Goal: Task Accomplishment & Management: Manage account settings

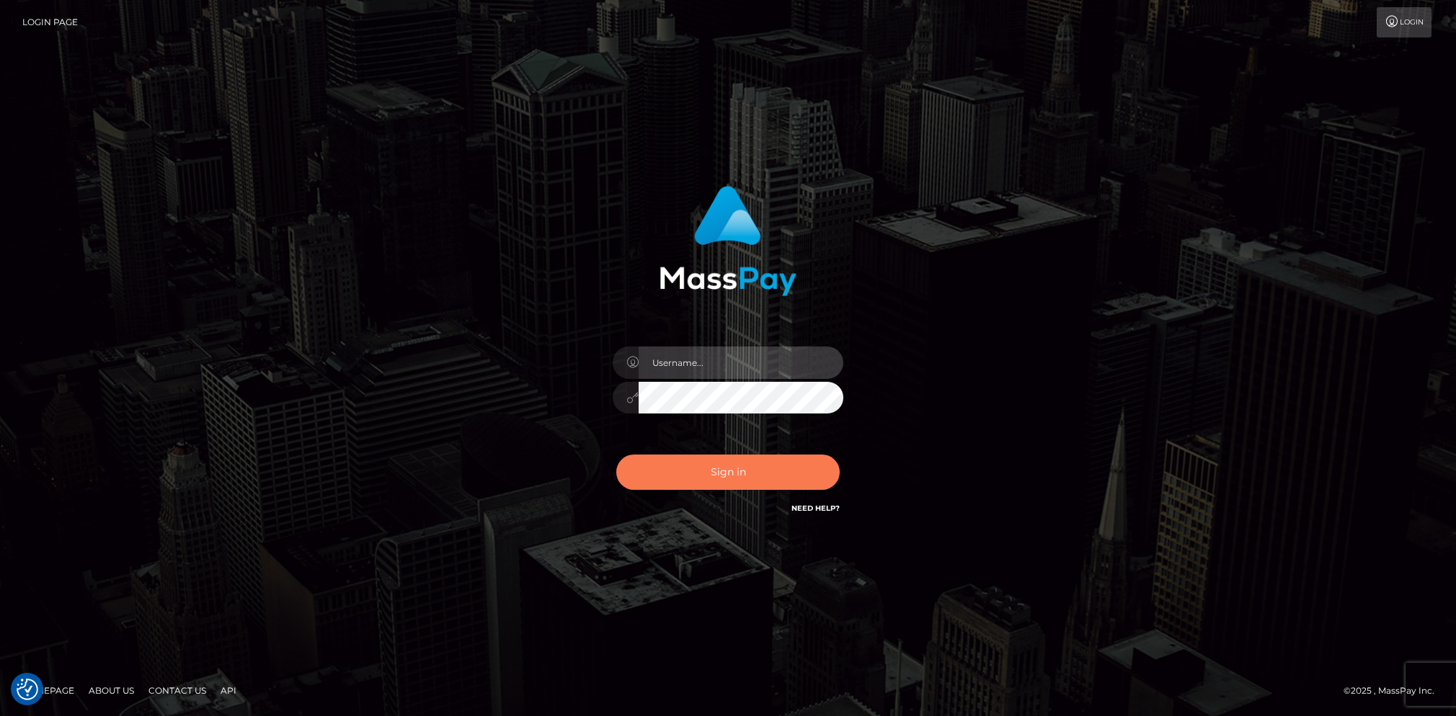
type input "Marcopolo"
click at [718, 473] on button "Sign in" at bounding box center [727, 472] width 223 height 35
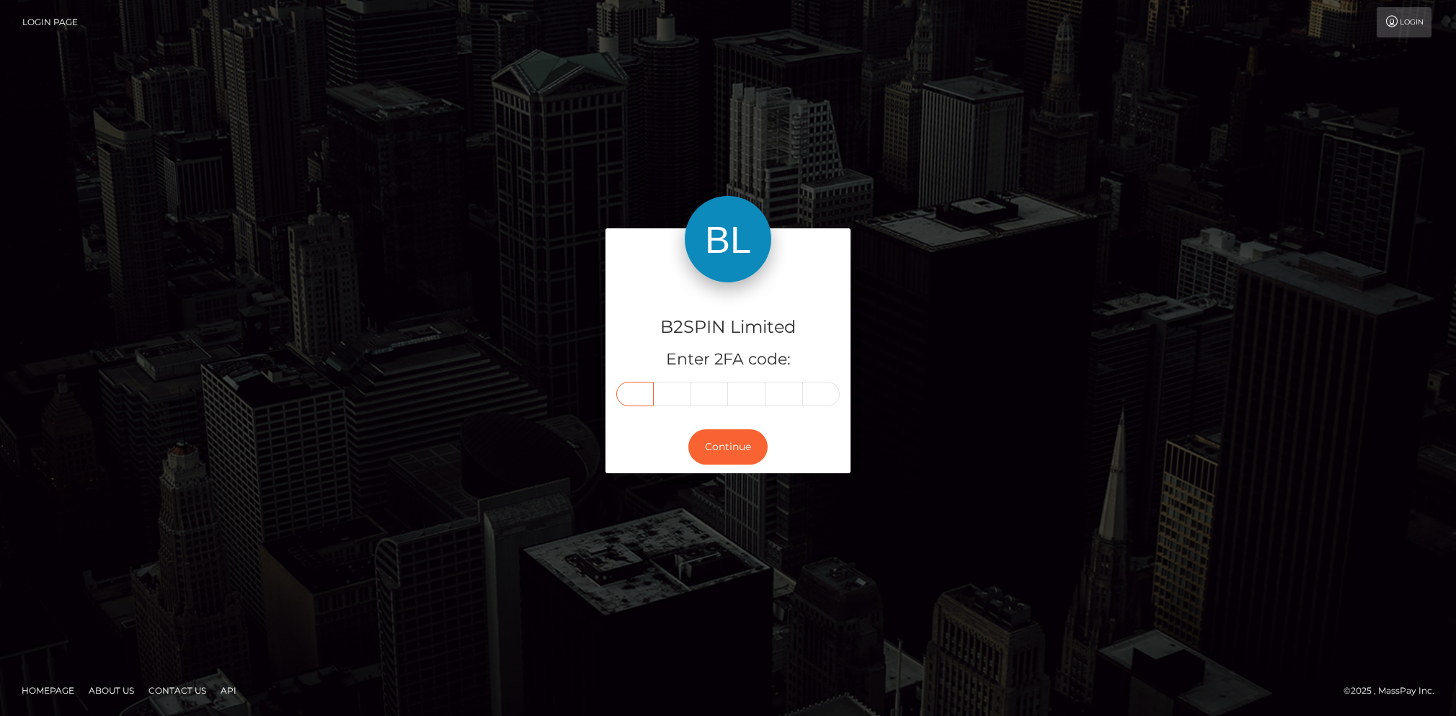
paste input "1"
type input "1"
type input "9"
type input "3"
type input "0"
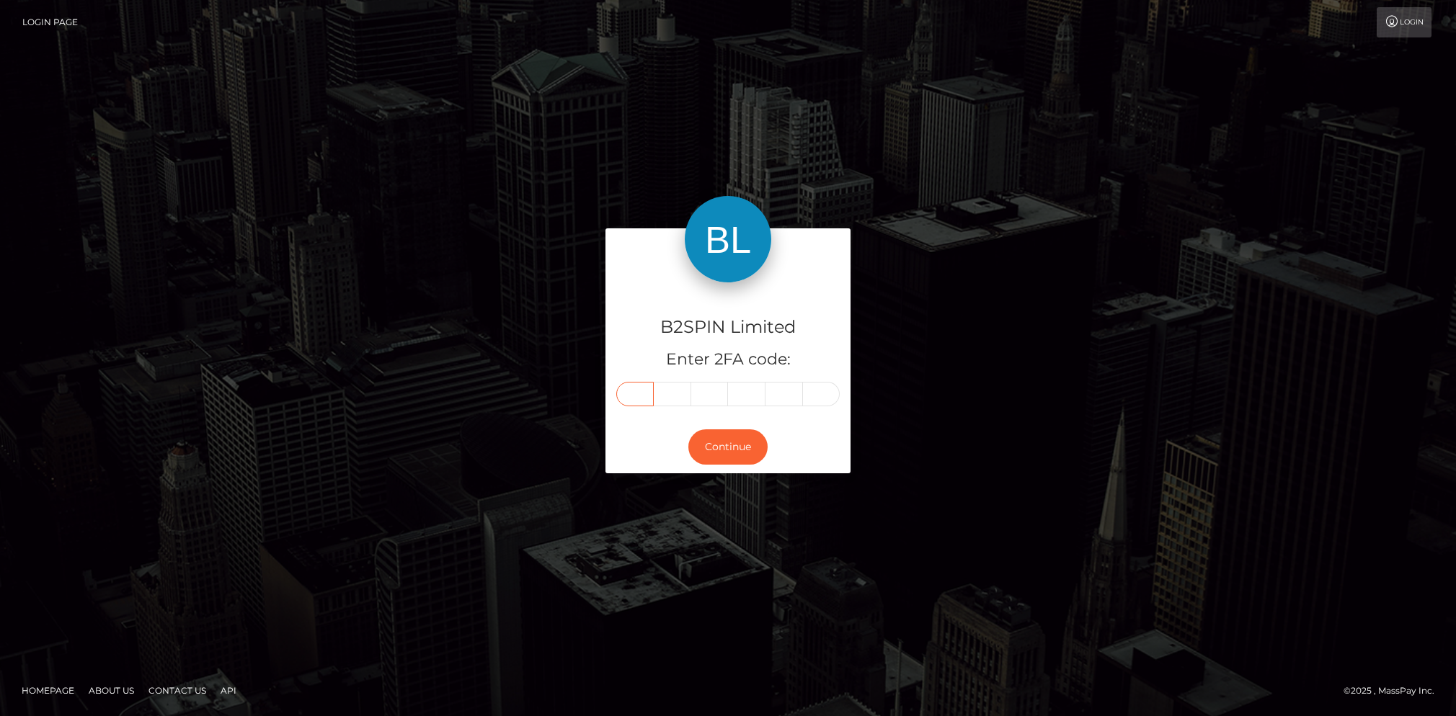
type input "1"
type input "0"
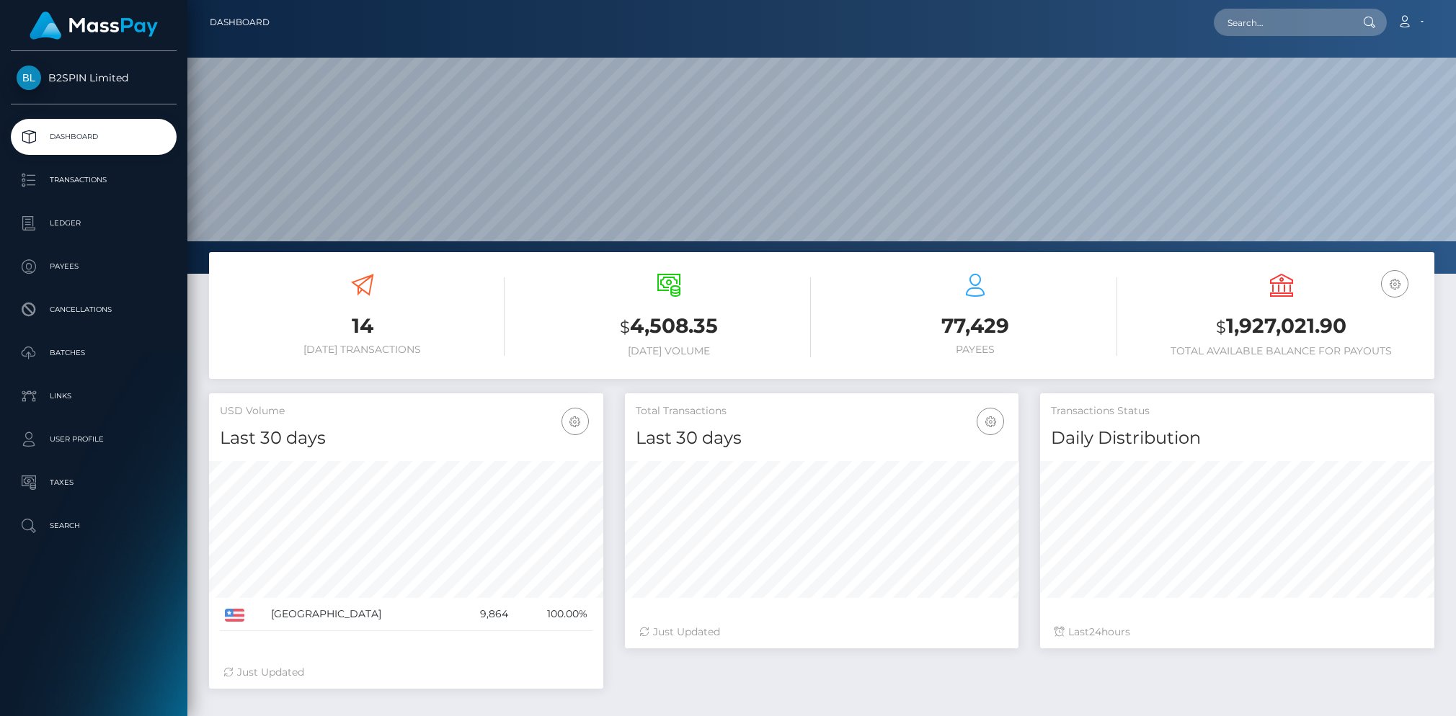
scroll to position [255, 393]
click at [93, 180] on p "Transactions" at bounding box center [94, 180] width 154 height 22
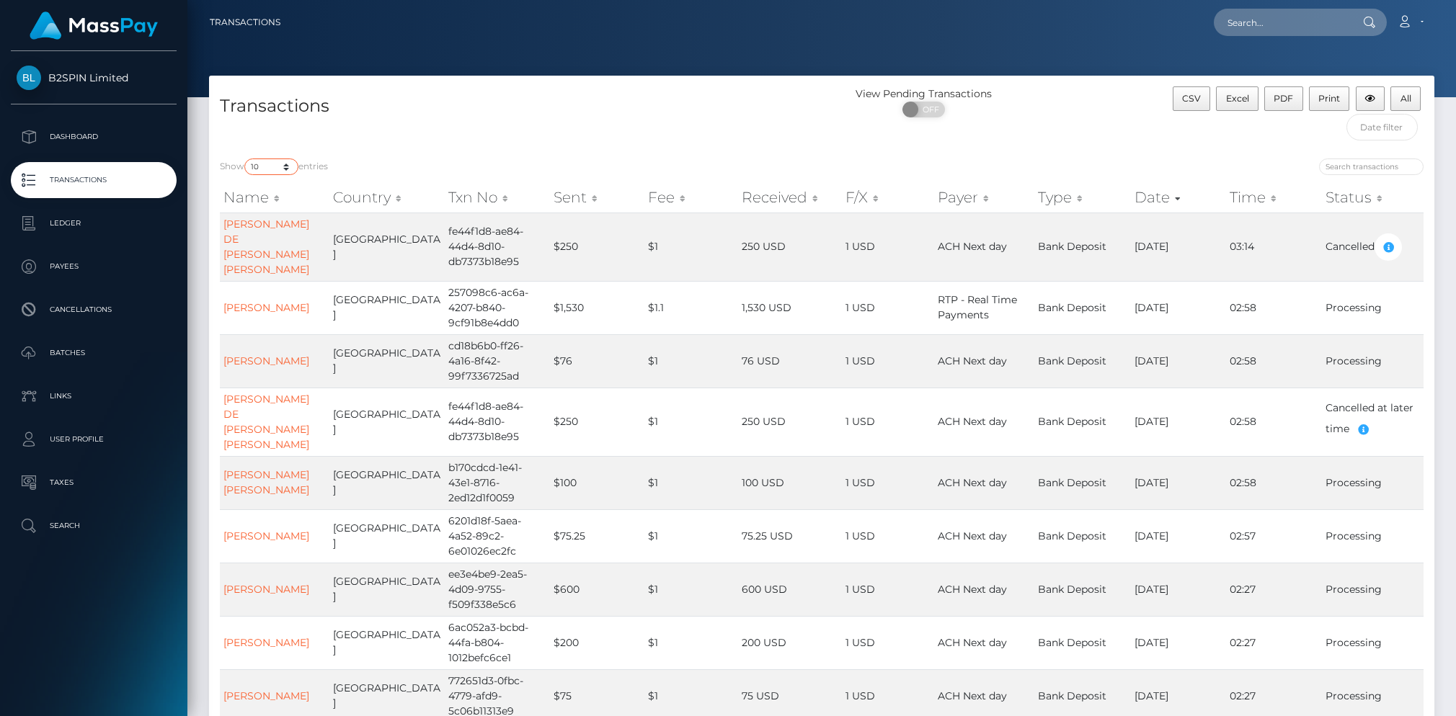
click at [289, 167] on select "10 25 50 100 250 500 1,000 3,500" at bounding box center [271, 167] width 54 height 17
select select "3500"
click at [246, 159] on select "10 25 50 100 250 500 1,000 3,500" at bounding box center [271, 167] width 54 height 17
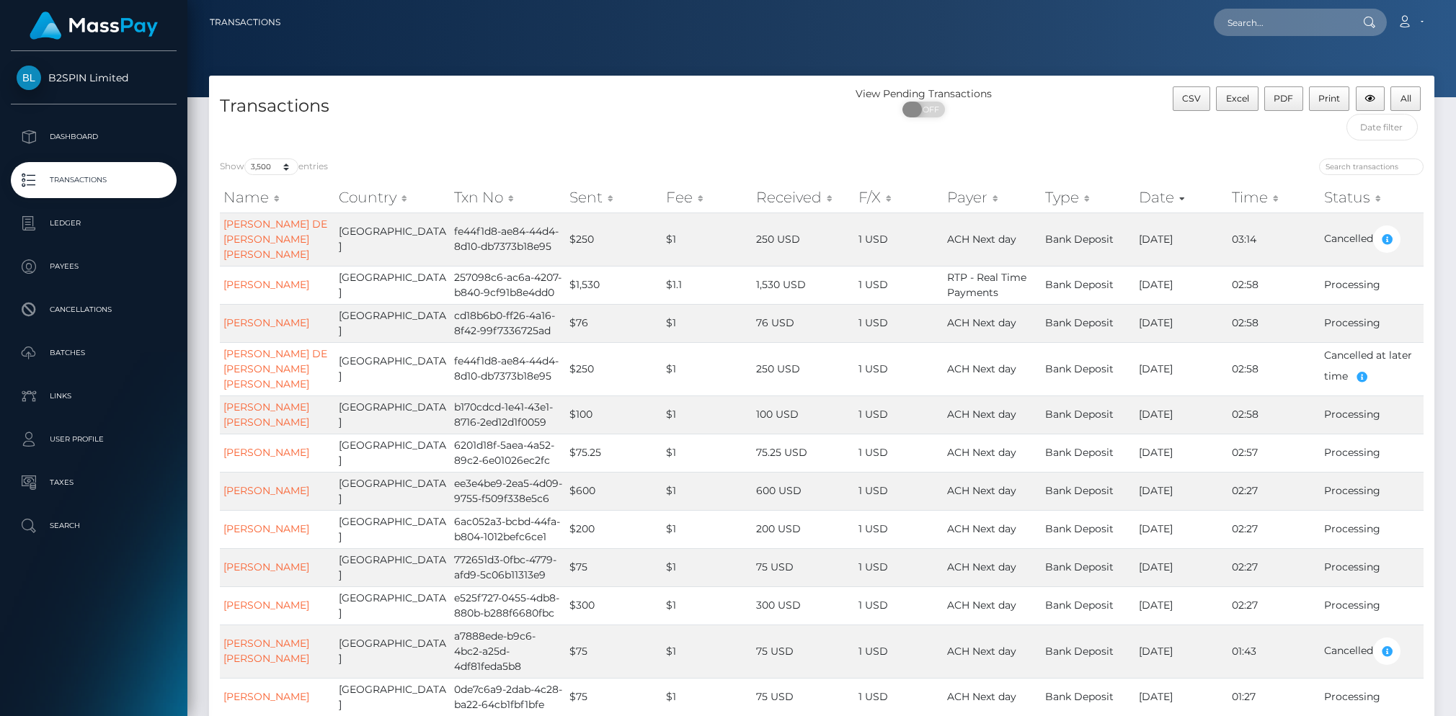
click at [928, 108] on span "OFF" at bounding box center [928, 110] width 36 height 16
checkbox input "true"
click at [1237, 99] on span "Excel" at bounding box center [1237, 98] width 23 height 11
click at [1260, 26] on input "text" at bounding box center [1281, 22] width 135 height 27
paste input "2045729229"
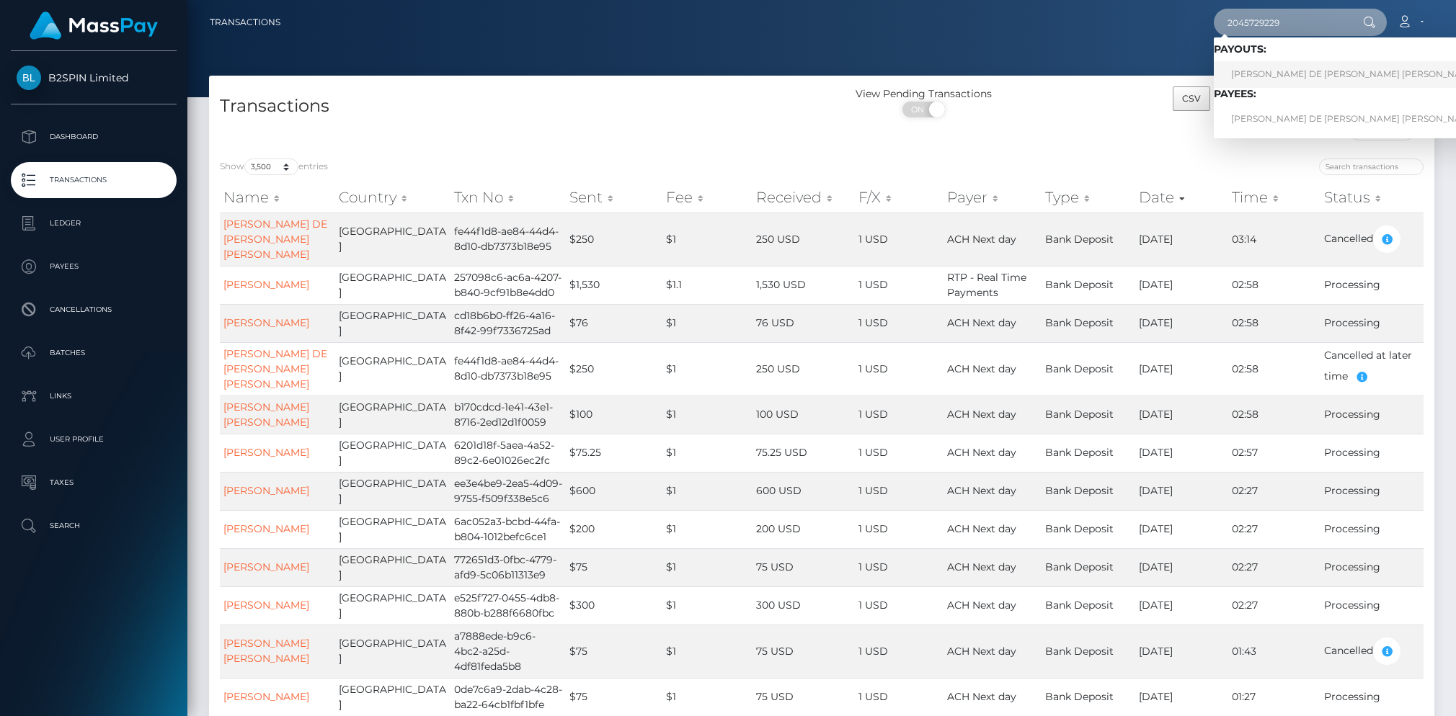
type input "2045729229"
click at [1320, 74] on link "MANUEL DE JESUS JR ALEMAN" at bounding box center [1354, 74] width 281 height 27
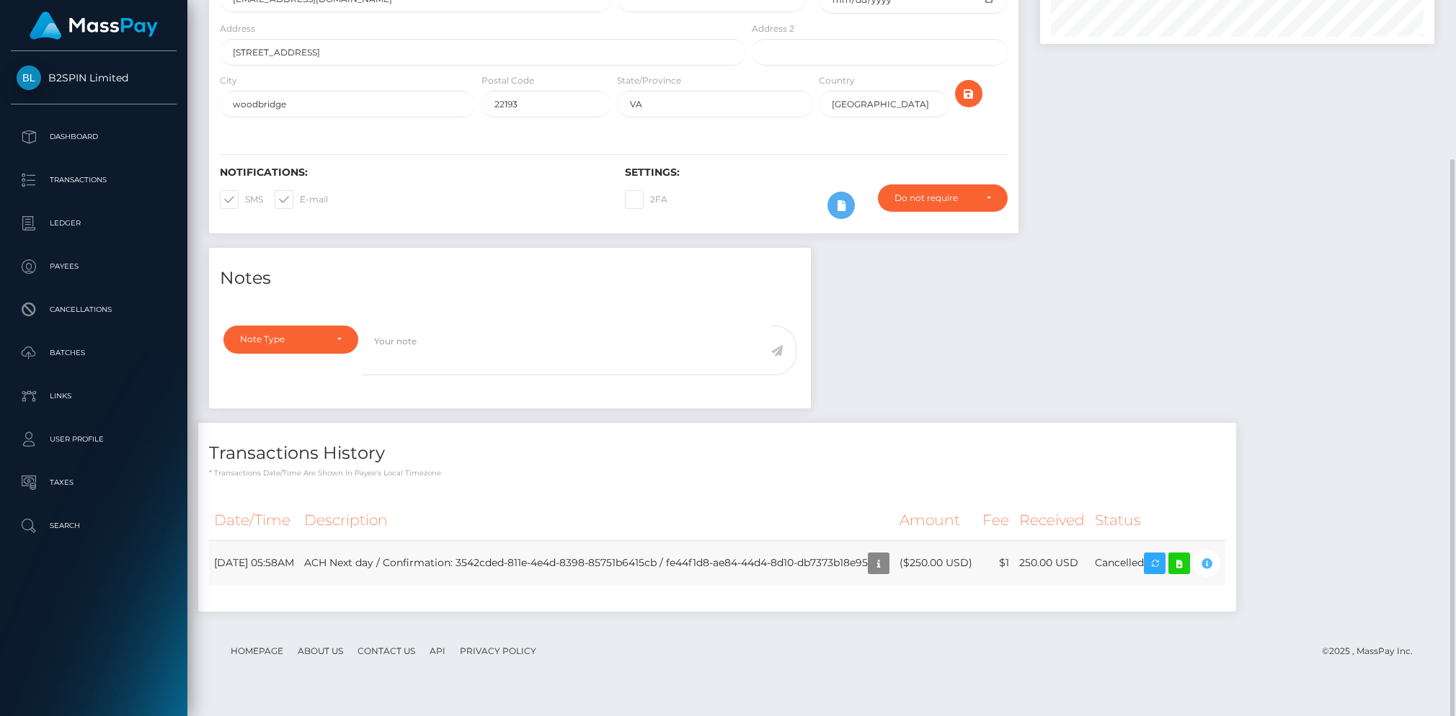
scroll to position [173, 393]
